Goal: Find specific page/section: Find specific page/section

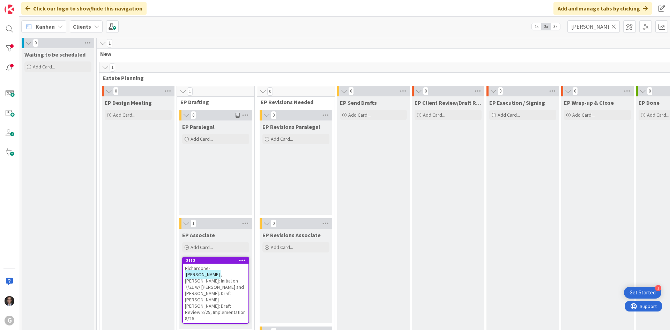
click at [613, 29] on icon at bounding box center [613, 26] width 5 height 6
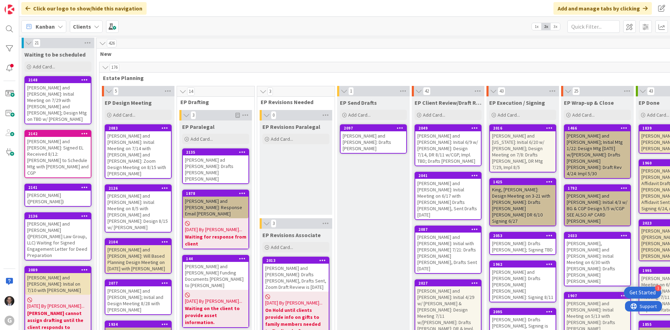
click at [58, 28] on icon at bounding box center [61, 27] width 6 height 6
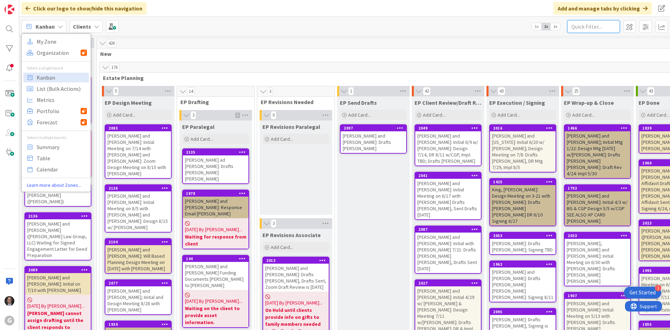
click at [588, 28] on input "text" at bounding box center [593, 26] width 52 height 13
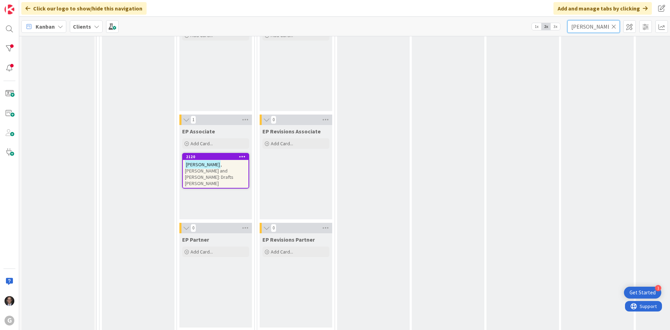
scroll to position [105, 0]
type input "[PERSON_NAME]"
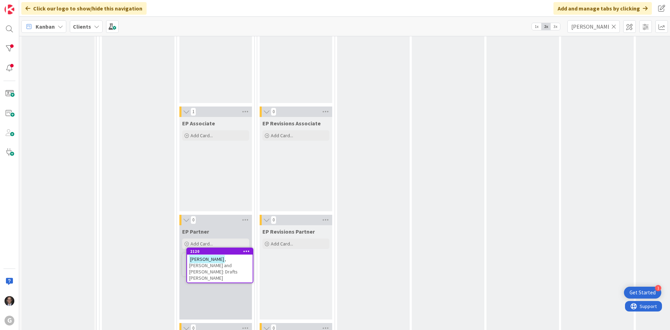
scroll to position [121, 0]
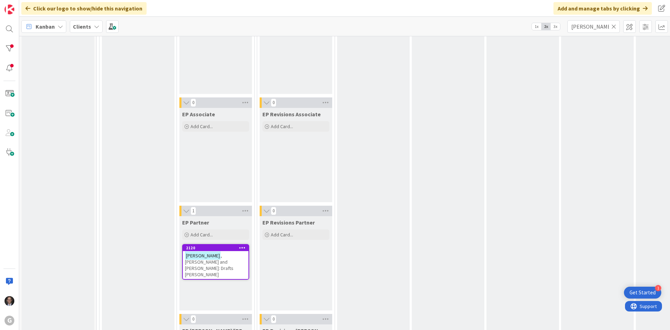
click at [225, 257] on span ", [PERSON_NAME] and [PERSON_NAME]: Drafts [PERSON_NAME]" at bounding box center [209, 264] width 48 height 25
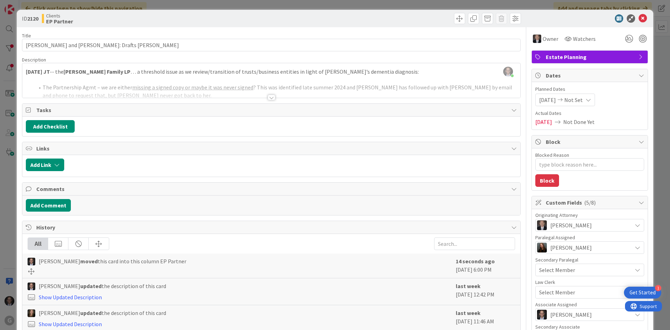
click at [268, 97] on div at bounding box center [272, 98] width 8 height 6
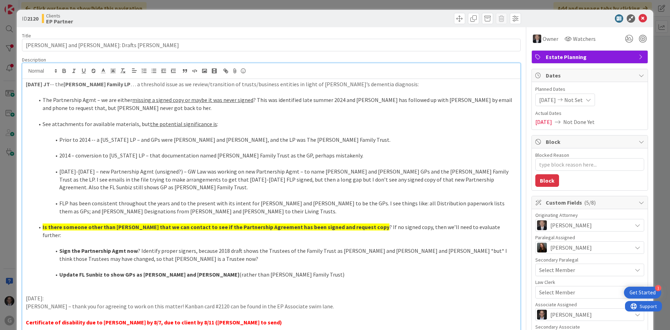
drag, startPoint x: 26, startPoint y: 82, endPoint x: 43, endPoint y: 79, distance: 17.0
click at [26, 82] on strong "[DATE] JT" at bounding box center [38, 84] width 24 height 7
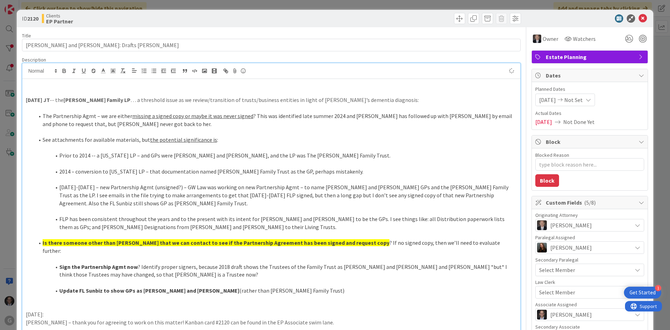
type textarea "x"
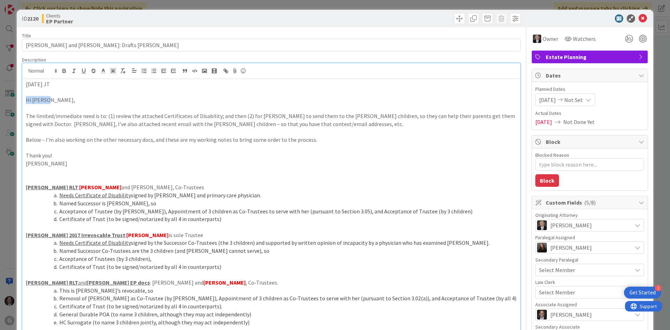
drag, startPoint x: 24, startPoint y: 100, endPoint x: 166, endPoint y: 104, distance: 141.7
drag, startPoint x: 25, startPoint y: 84, endPoint x: 73, endPoint y: 81, distance: 47.8
click at [63, 71] on icon "button" at bounding box center [64, 72] width 3 height 2
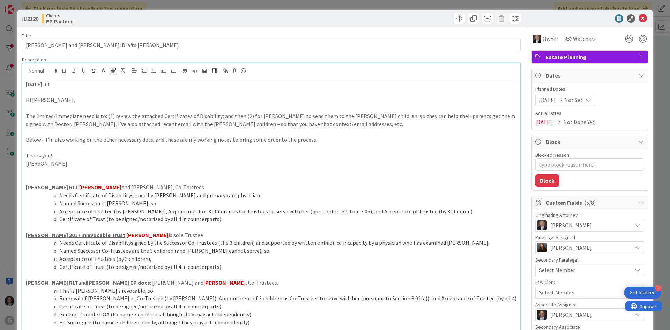
click at [52, 92] on p at bounding box center [271, 92] width 491 height 8
click at [26, 100] on p "Hi [PERSON_NAME]," at bounding box center [271, 100] width 491 height 8
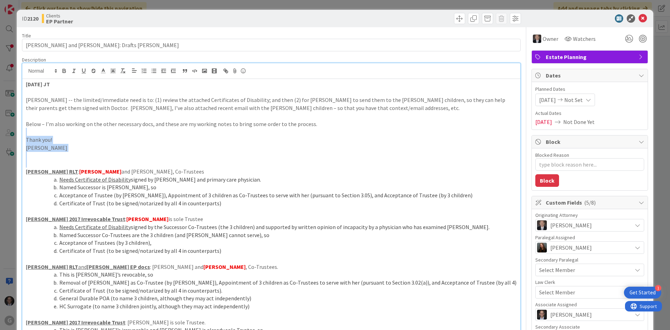
drag, startPoint x: 27, startPoint y: 133, endPoint x: 63, endPoint y: 165, distance: 47.7
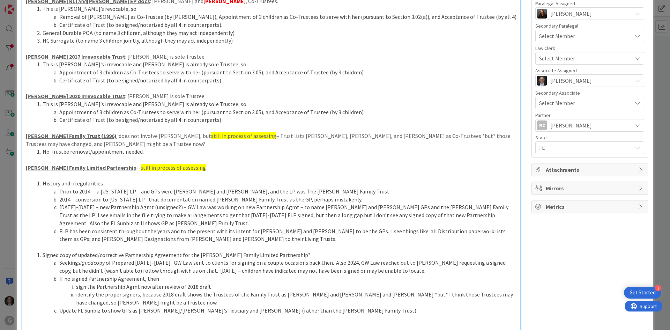
scroll to position [241, 0]
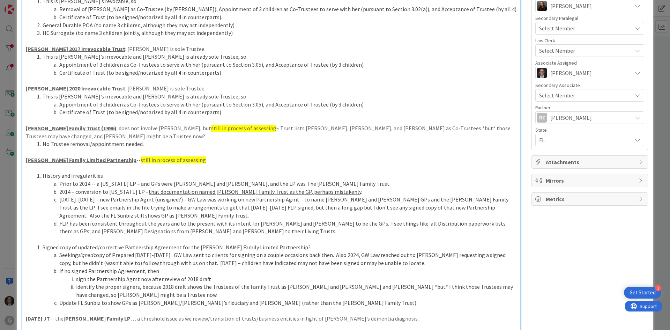
type textarea "x"
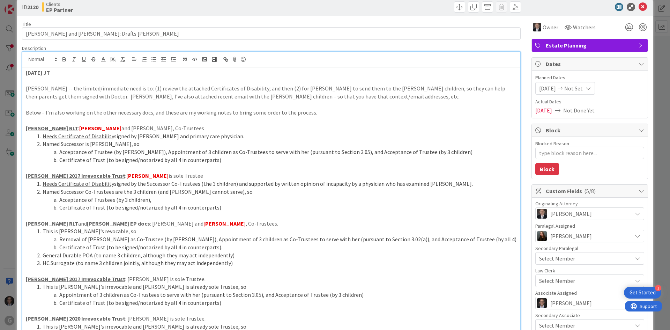
scroll to position [0, 0]
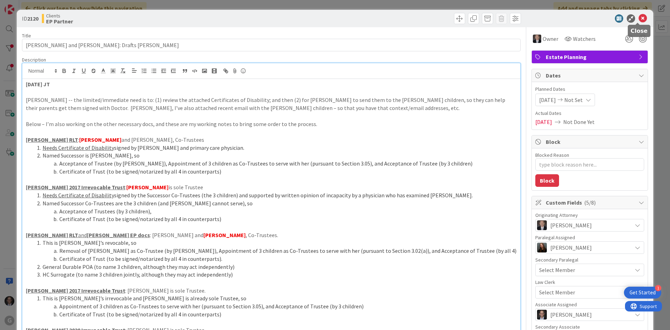
click at [638, 17] on icon at bounding box center [642, 18] width 8 height 8
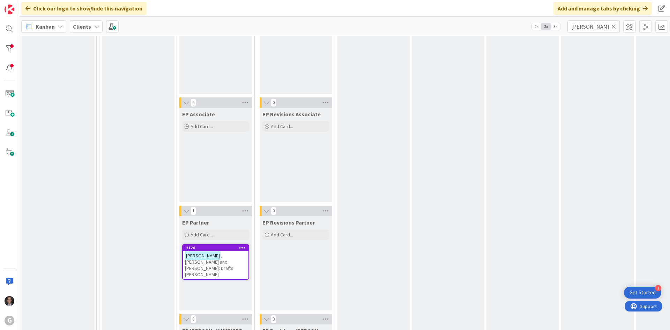
scroll to position [108, 0]
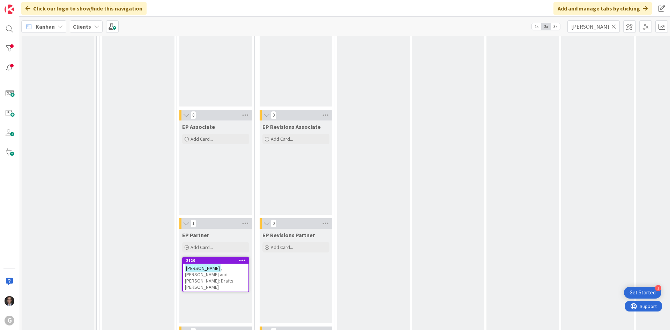
click at [614, 25] on icon at bounding box center [613, 26] width 5 height 6
click at [609, 27] on input "text" at bounding box center [593, 26] width 52 height 13
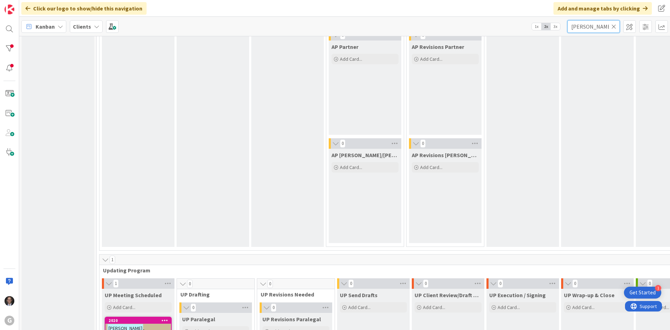
scroll to position [837, 0]
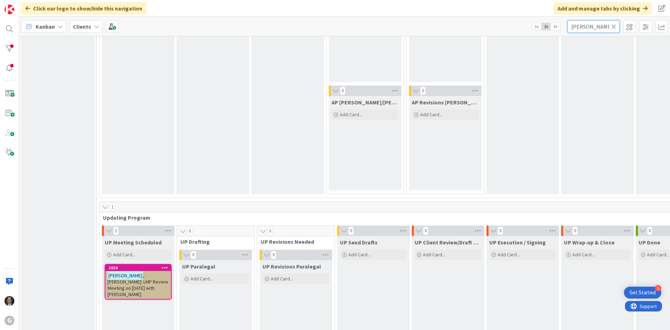
type input "[PERSON_NAME]"
click at [137, 279] on span ", [PERSON_NAME]: LMP Review Meeting on [DATE] with [PERSON_NAME]" at bounding box center [137, 284] width 61 height 25
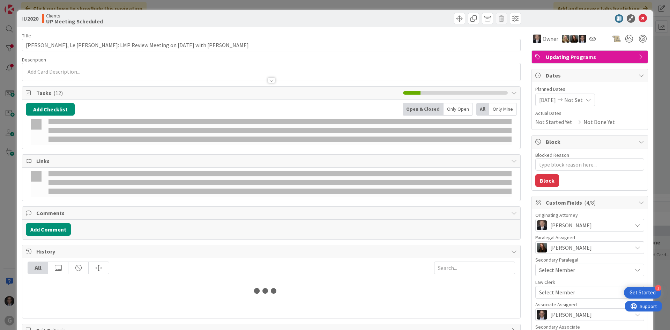
type textarea "x"
